Goal: Find specific page/section: Find specific page/section

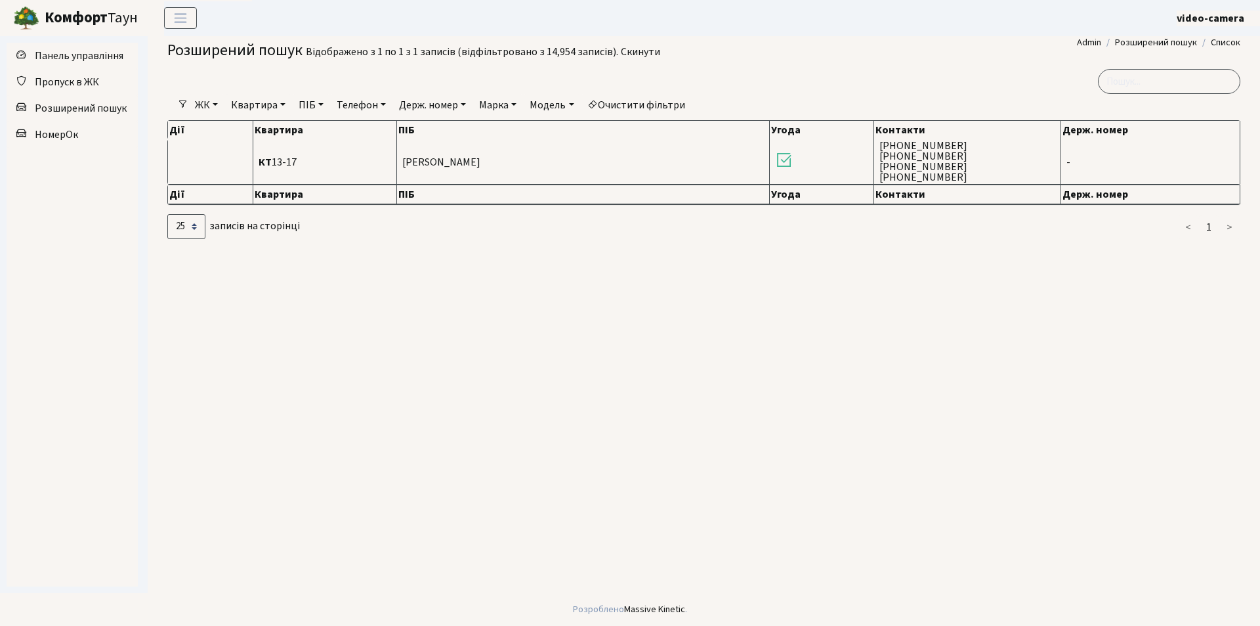
select select "25"
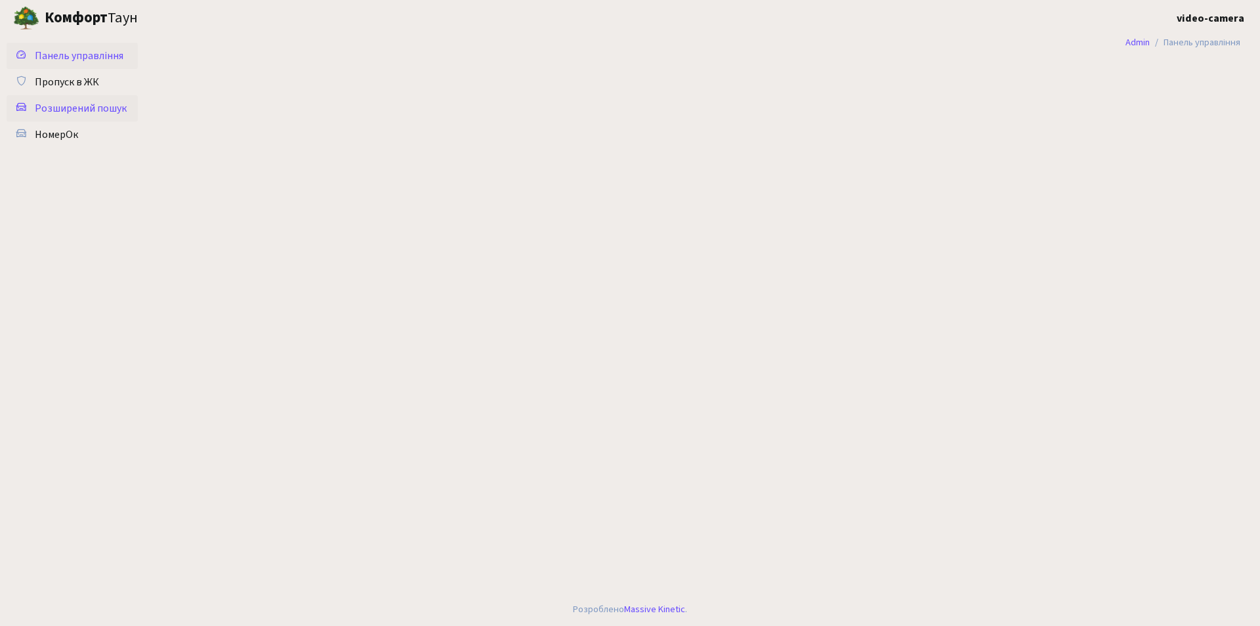
click at [85, 108] on span "Розширений пошук" at bounding box center [81, 108] width 92 height 14
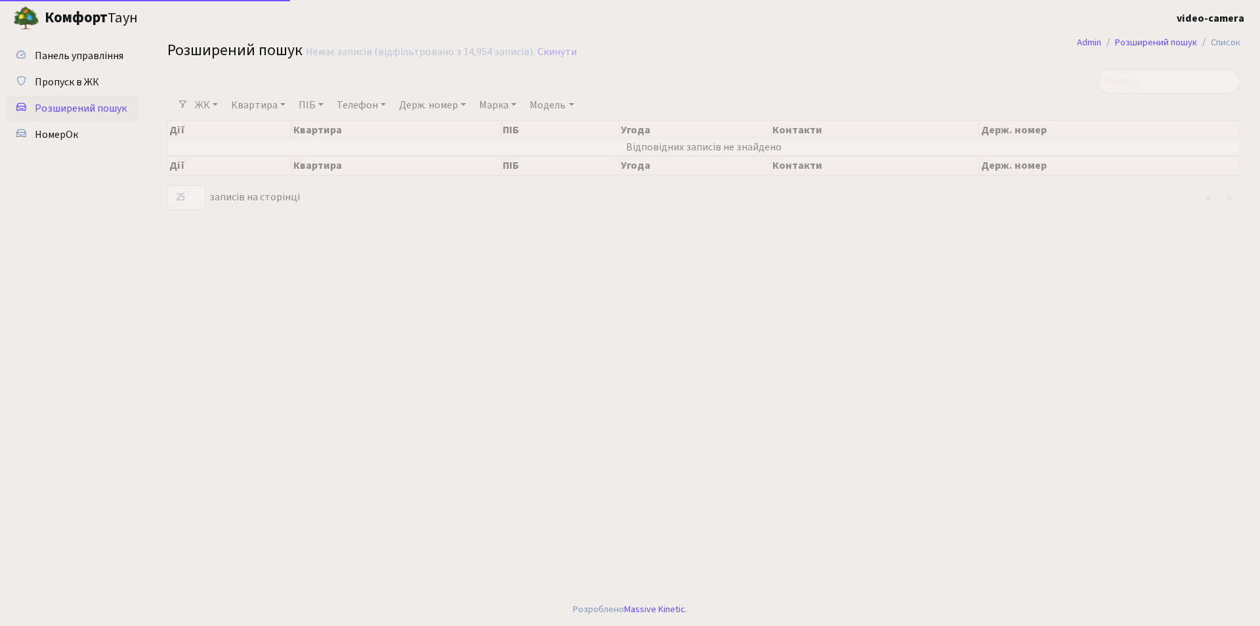
select select "25"
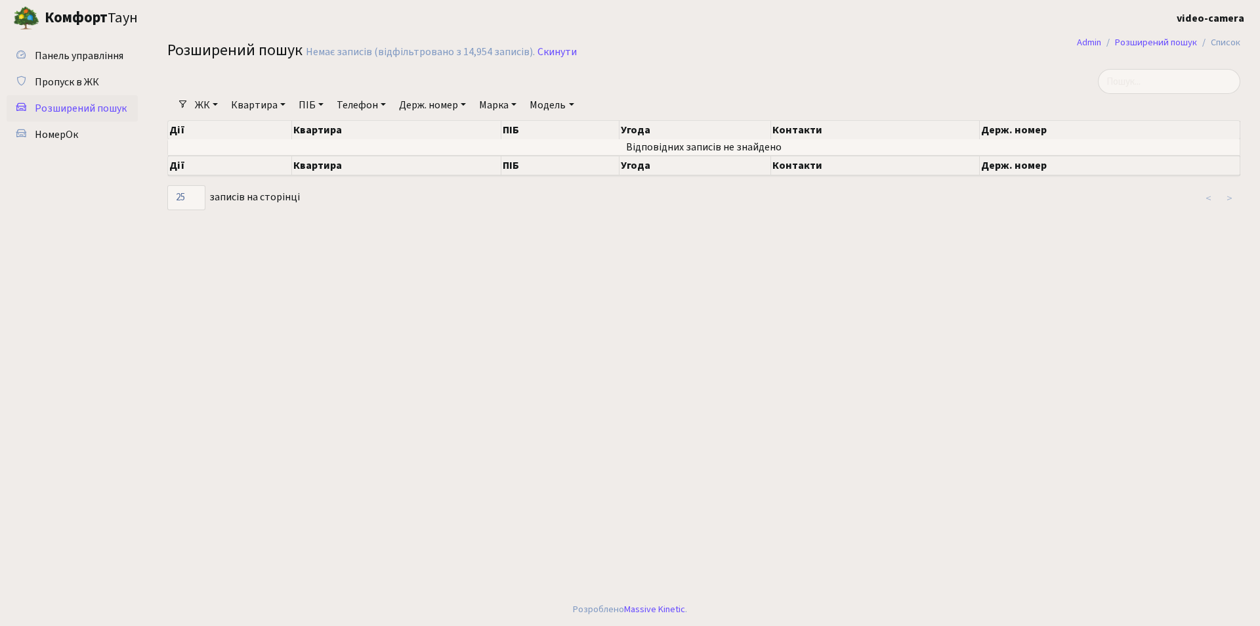
click at [216, 103] on link "ЖК" at bounding box center [206, 105] width 33 height 22
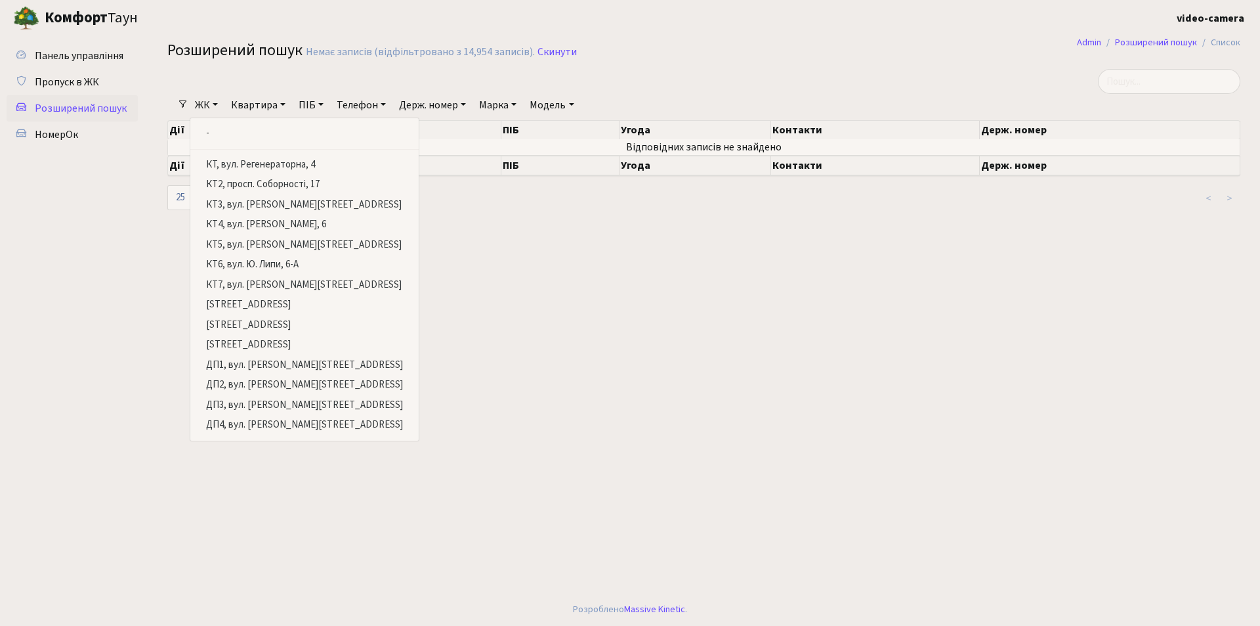
click at [503, 311] on main "Admin Розширений пошук Список Розширений пошук Немає записів (відфільтровано з …" at bounding box center [704, 314] width 1113 height 557
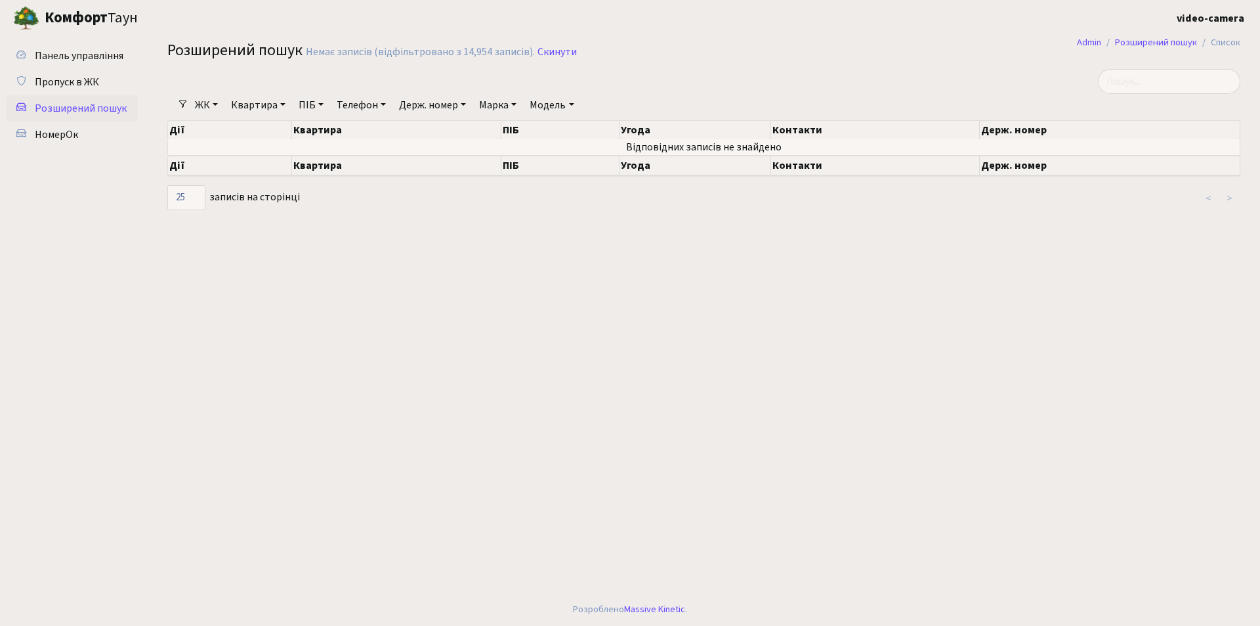
click at [243, 108] on link "Квартира" at bounding box center [258, 105] width 65 height 22
click at [250, 125] on input "text" at bounding box center [264, 130] width 77 height 25
click at [208, 108] on link "ЖК" at bounding box center [206, 105] width 33 height 22
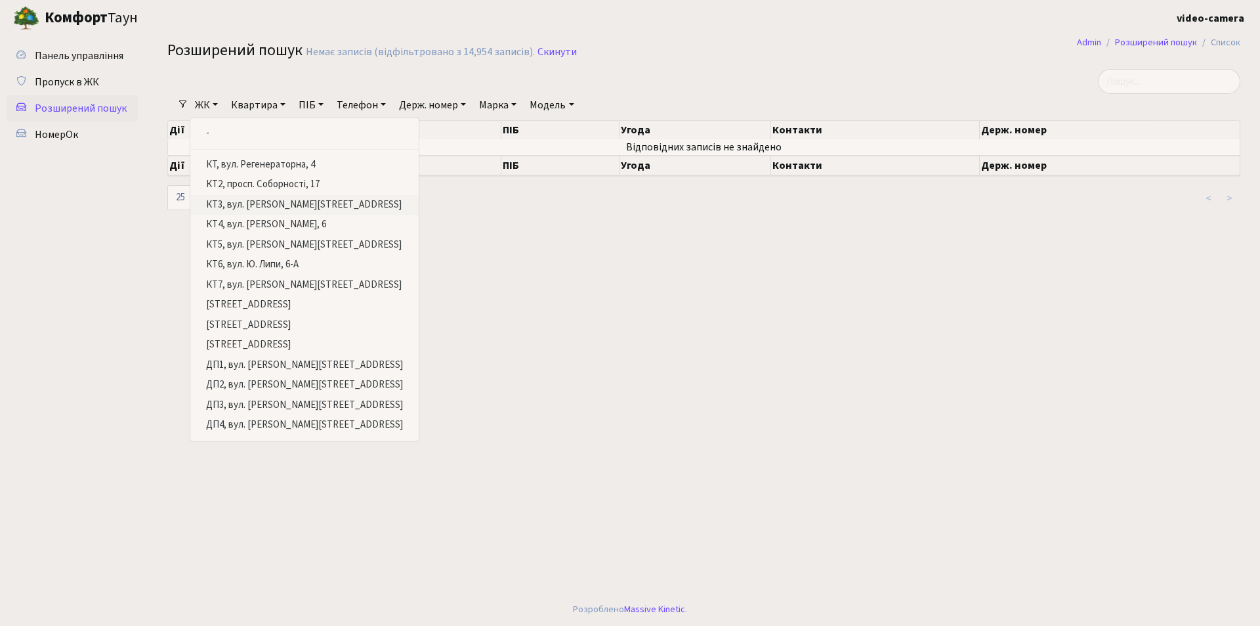
click at [223, 208] on link "КТ3, вул. [PERSON_NAME][STREET_ADDRESS]" at bounding box center [304, 205] width 228 height 20
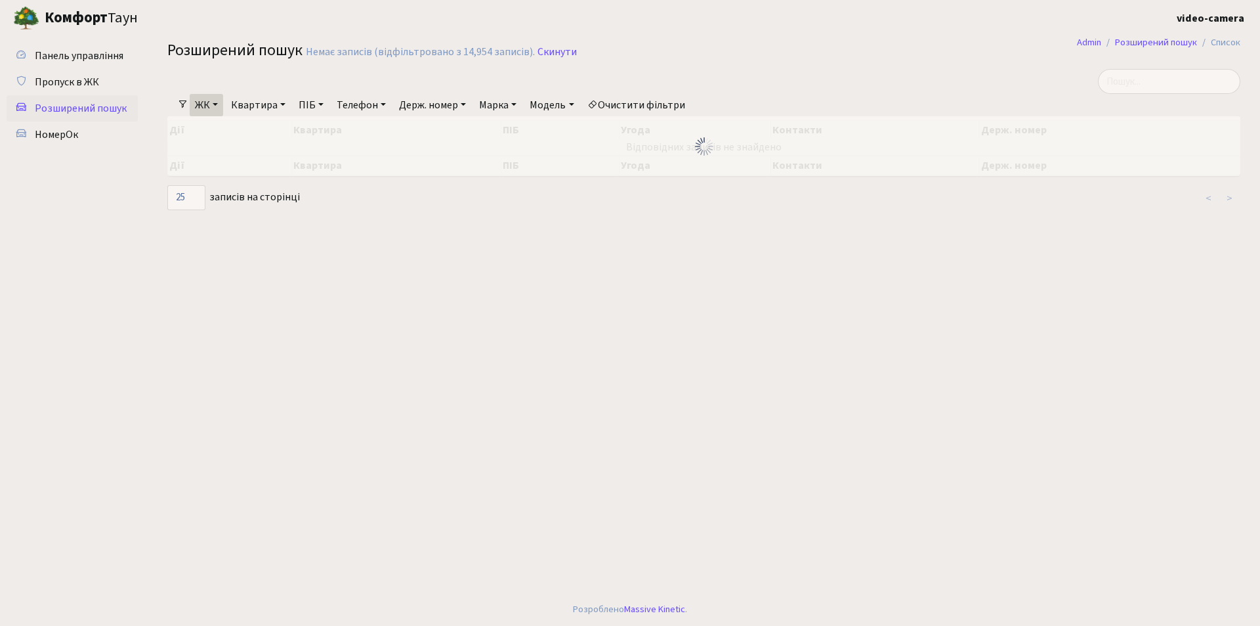
click at [272, 108] on link "Квартира" at bounding box center [258, 105] width 65 height 22
click at [266, 123] on input "text" at bounding box center [264, 130] width 77 height 25
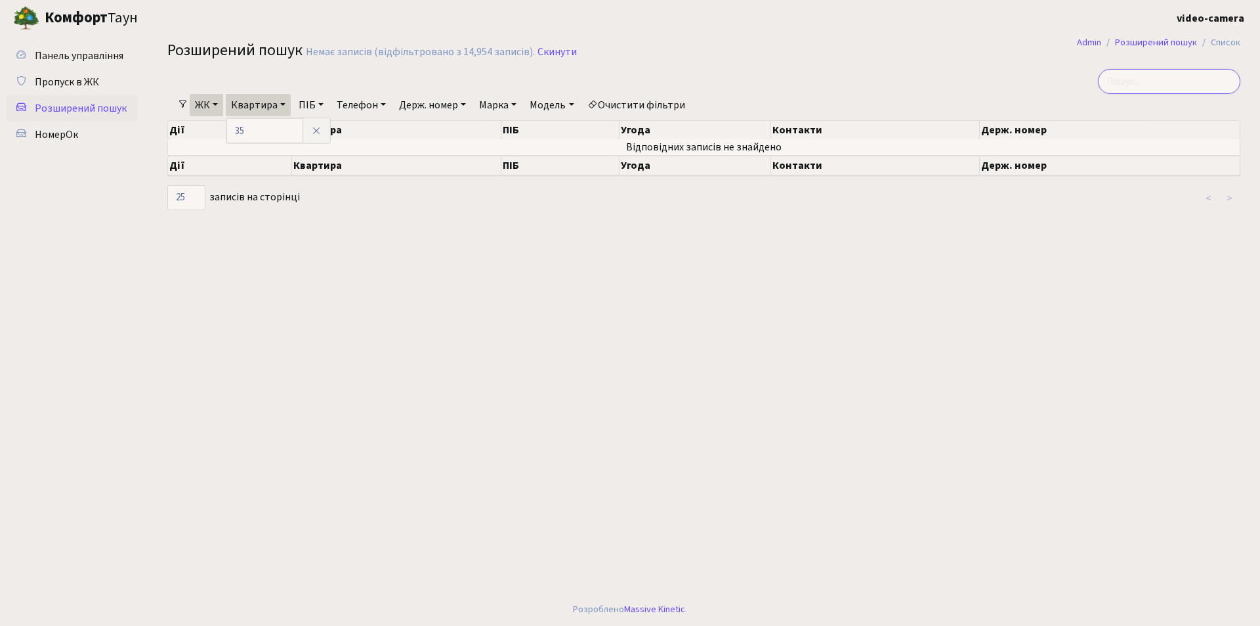
click at [1144, 79] on input "search" at bounding box center [1169, 81] width 142 height 25
click at [1166, 86] on input "search" at bounding box center [1169, 81] width 142 height 25
click at [214, 104] on link "ЖК" at bounding box center [206, 105] width 33 height 22
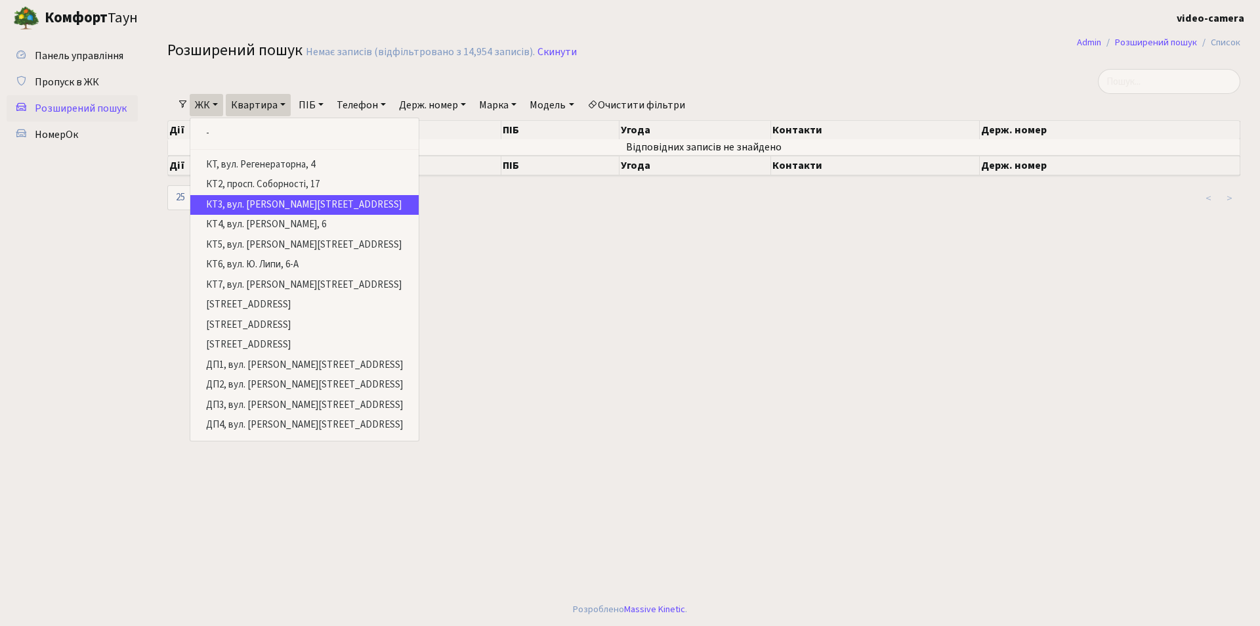
click at [235, 201] on link "КТ3, вул. [PERSON_NAME][STREET_ADDRESS]" at bounding box center [304, 205] width 228 height 20
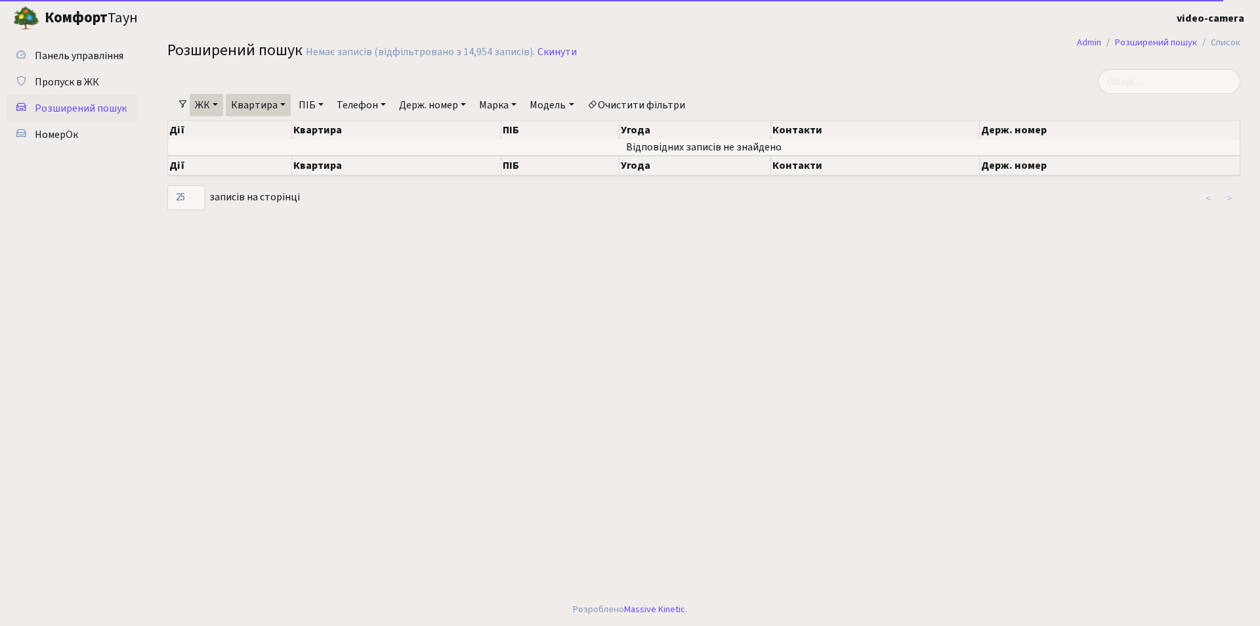
click at [245, 116] on div "Дії Квартира ПІБ Угода Контакти Держ. номер" at bounding box center [703, 127] width 1073 height 23
click at [245, 112] on link "Квартира" at bounding box center [258, 105] width 65 height 22
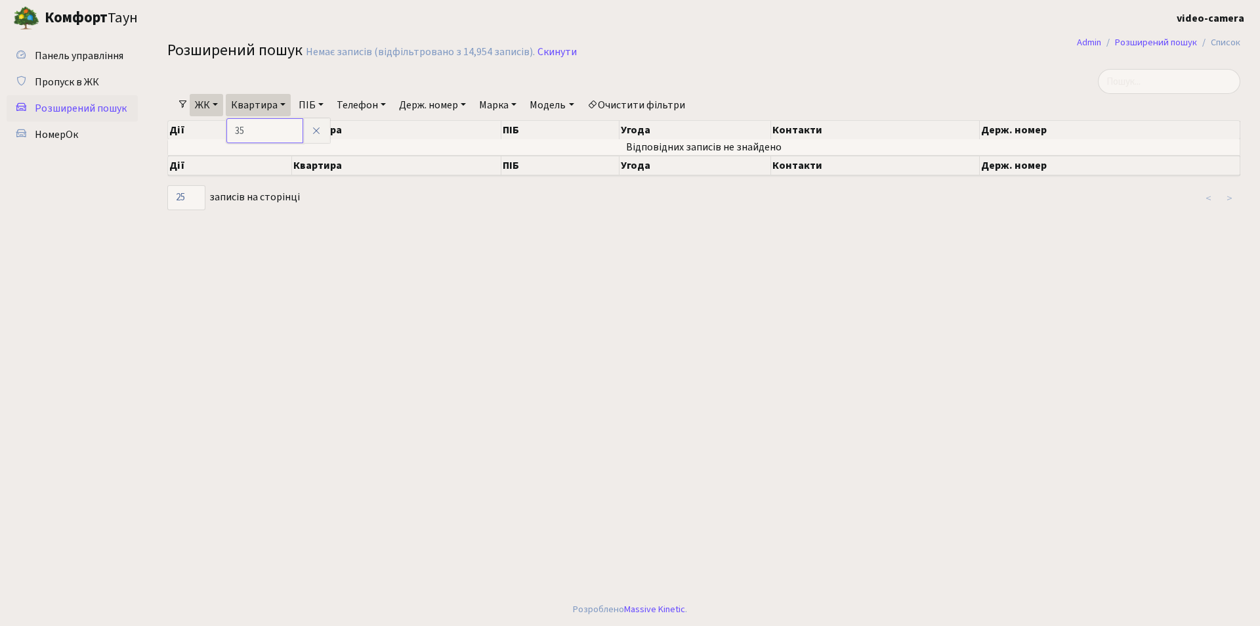
drag, startPoint x: 252, startPoint y: 130, endPoint x: 211, endPoint y: 129, distance: 41.4
click at [211, 129] on div "Фільтри ЖК - КТ, вул. Регенераторна, 4 КТ2, просп. Соборності, 17 КТ3, вул. Бер…" at bounding box center [704, 140] width 1093 height 142
click at [202, 106] on link "ЖК" at bounding box center [206, 105] width 33 height 22
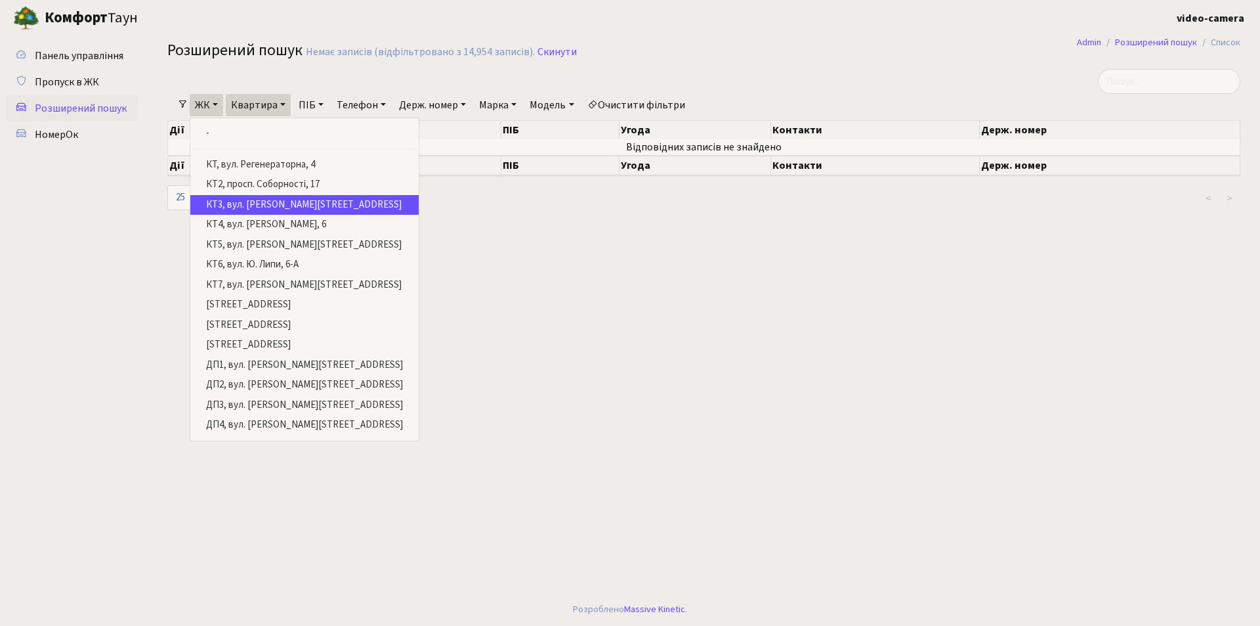
click at [262, 202] on link "КТ3, вул. [PERSON_NAME][STREET_ADDRESS]" at bounding box center [304, 205] width 228 height 20
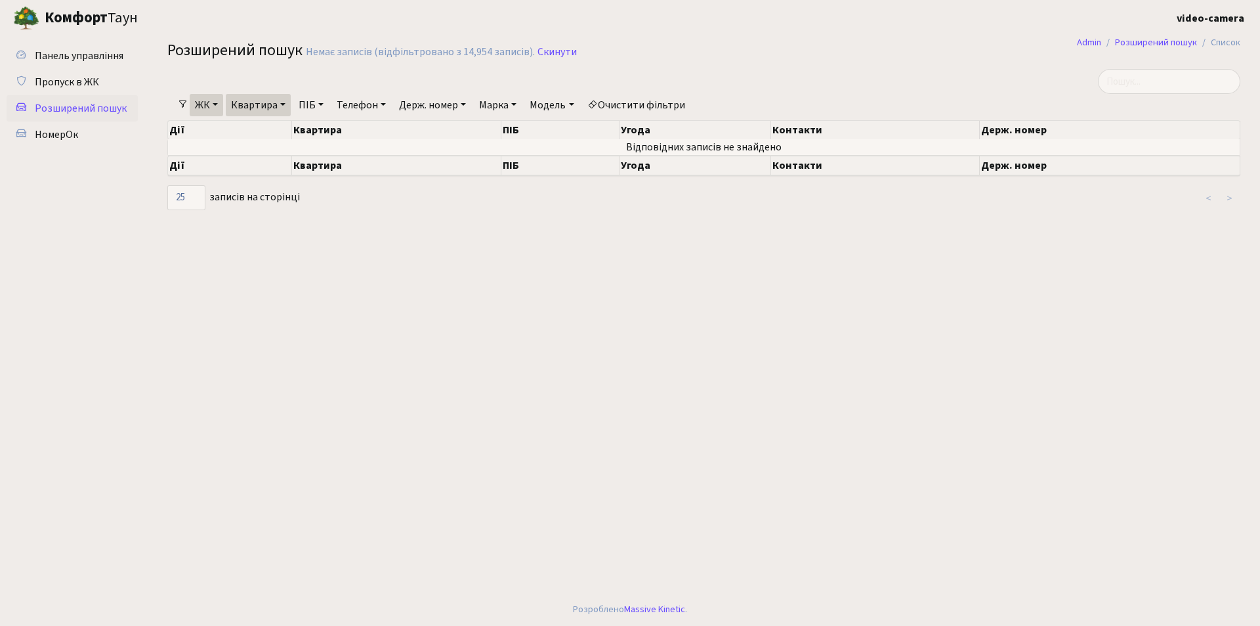
click at [261, 106] on link "Квартира" at bounding box center [258, 105] width 65 height 22
type input "3"
type input "3-35"
